Goal: Task Accomplishment & Management: Manage account settings

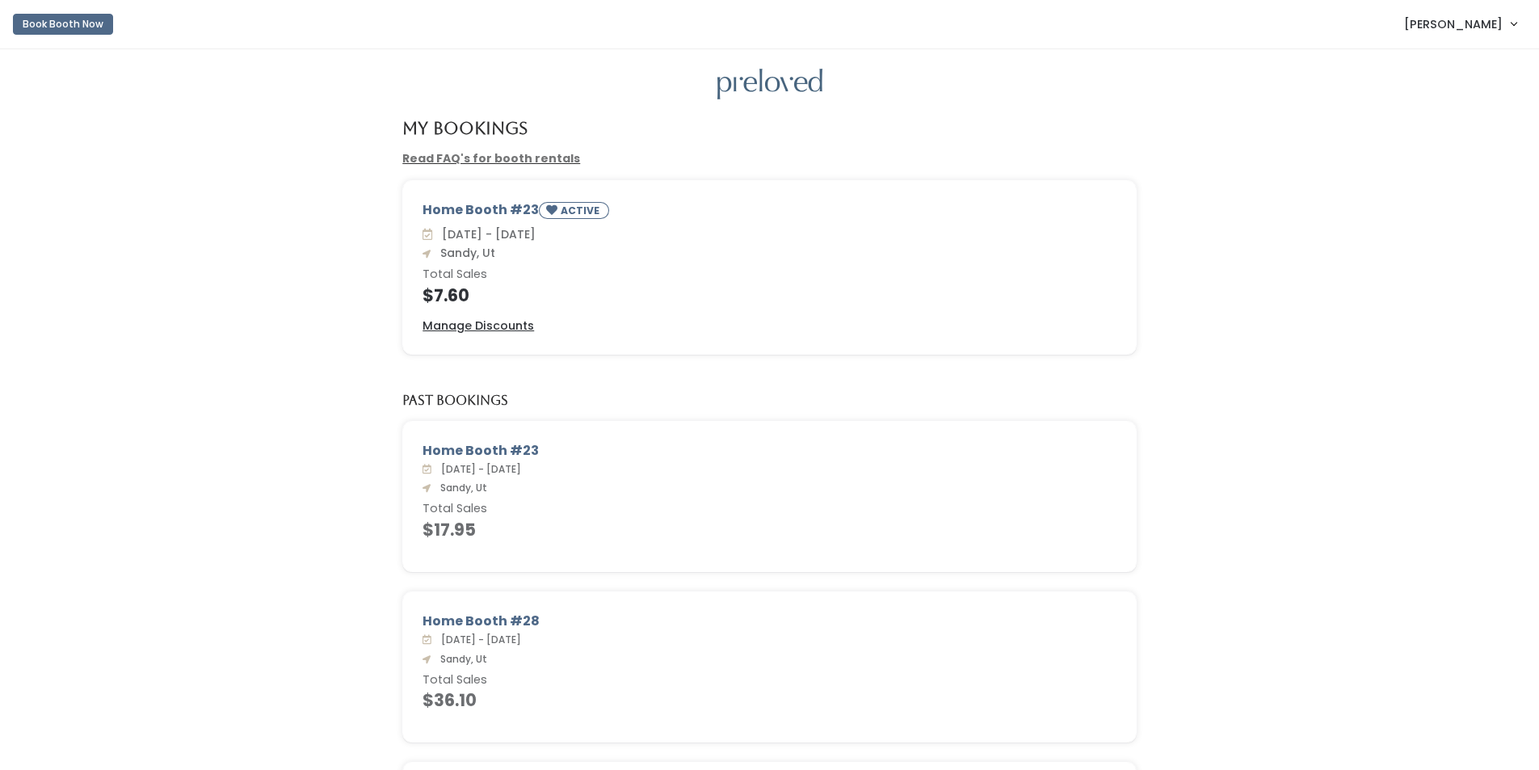
click at [1451, 19] on span "Jackie Sweeden" at bounding box center [1453, 24] width 99 height 18
drag, startPoint x: 1435, startPoint y: 135, endPoint x: 1198, endPoint y: 32, distance: 258.3
click at [1433, 132] on button "Logout" at bounding box center [1459, 135] width 145 height 29
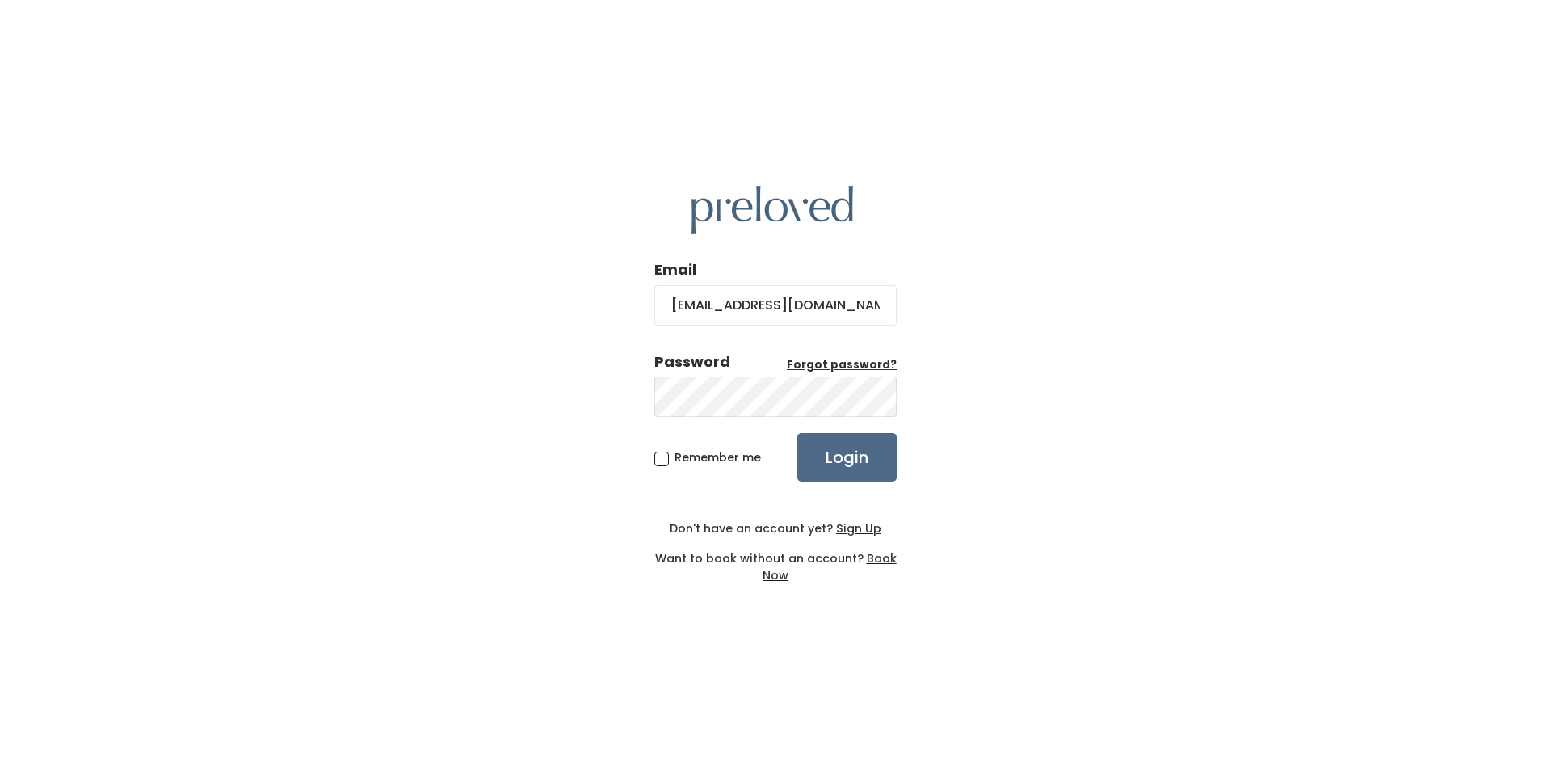
type input "feistybritches@gmail.com"
click at [797, 433] on input "Login" at bounding box center [846, 457] width 99 height 48
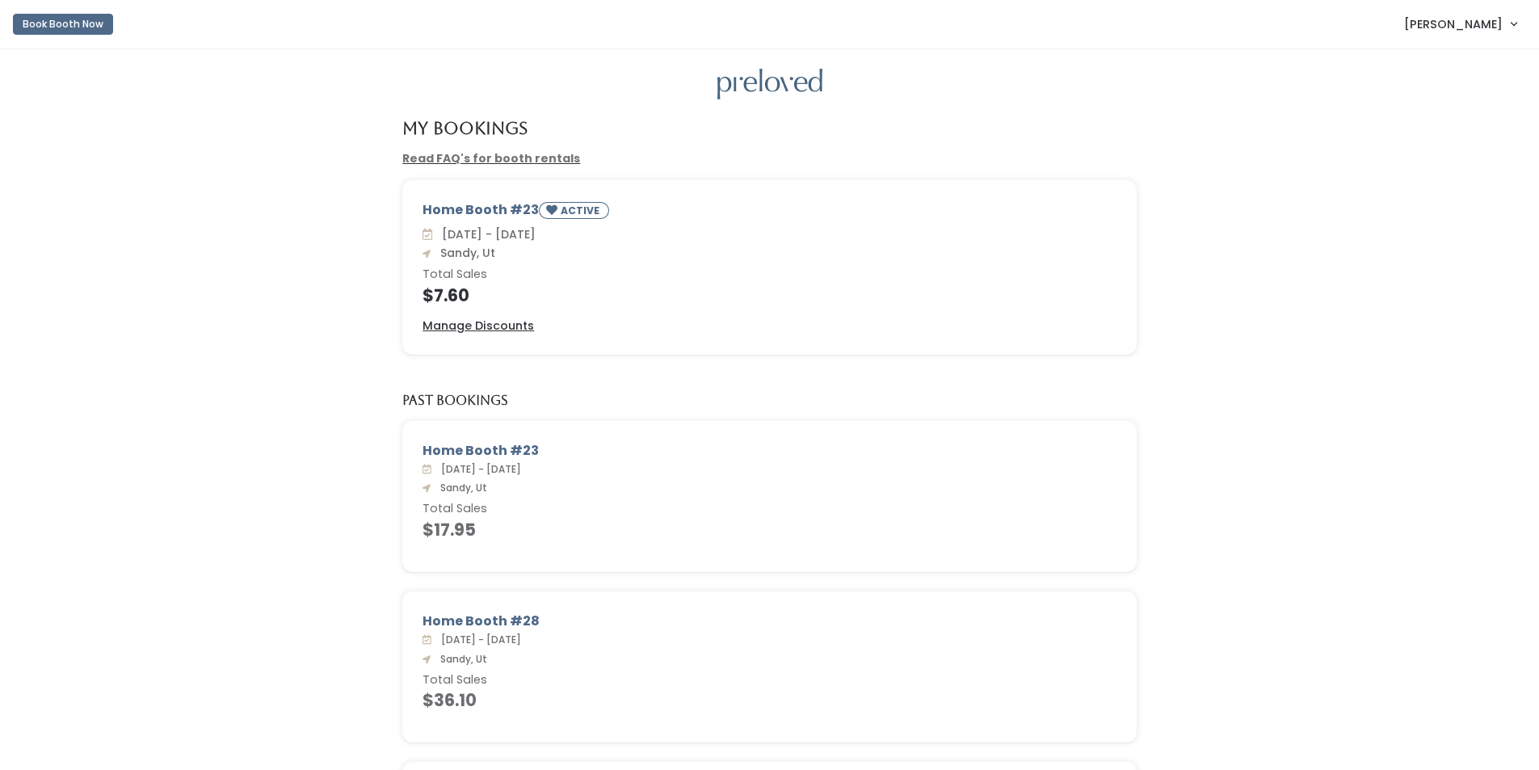
click at [1477, 23] on span "[PERSON_NAME]" at bounding box center [1453, 24] width 99 height 18
click at [1464, 137] on button "Logout" at bounding box center [1459, 135] width 145 height 29
